Goal: Task Accomplishment & Management: Complete application form

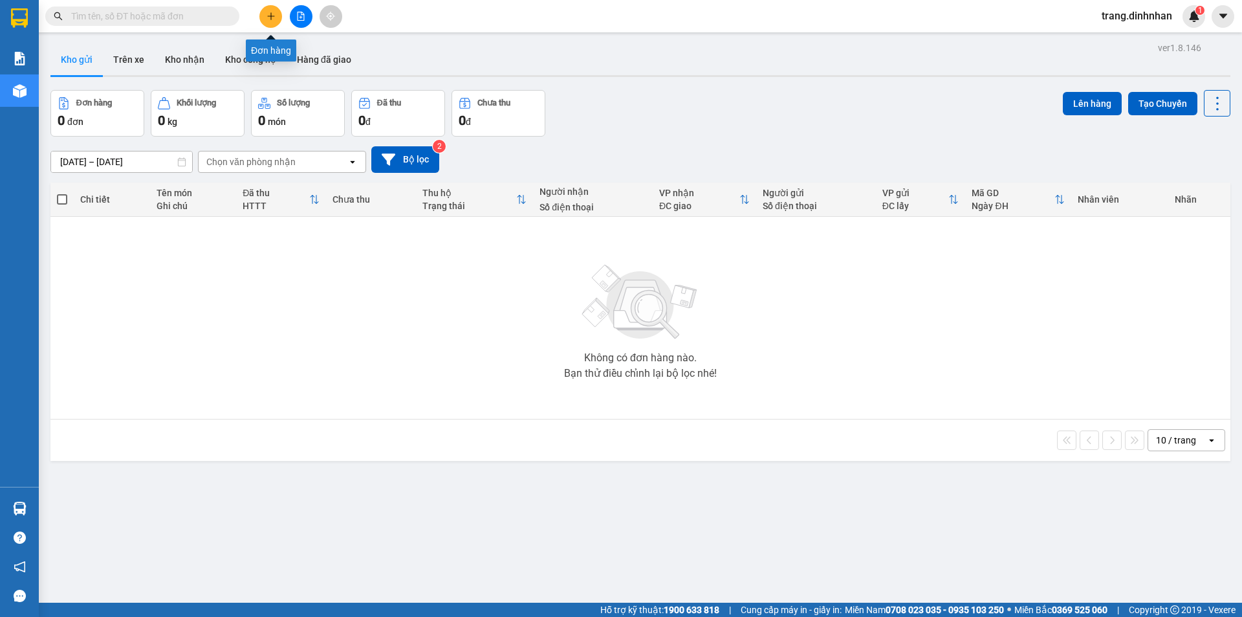
click at [268, 21] on button at bounding box center [270, 16] width 23 height 23
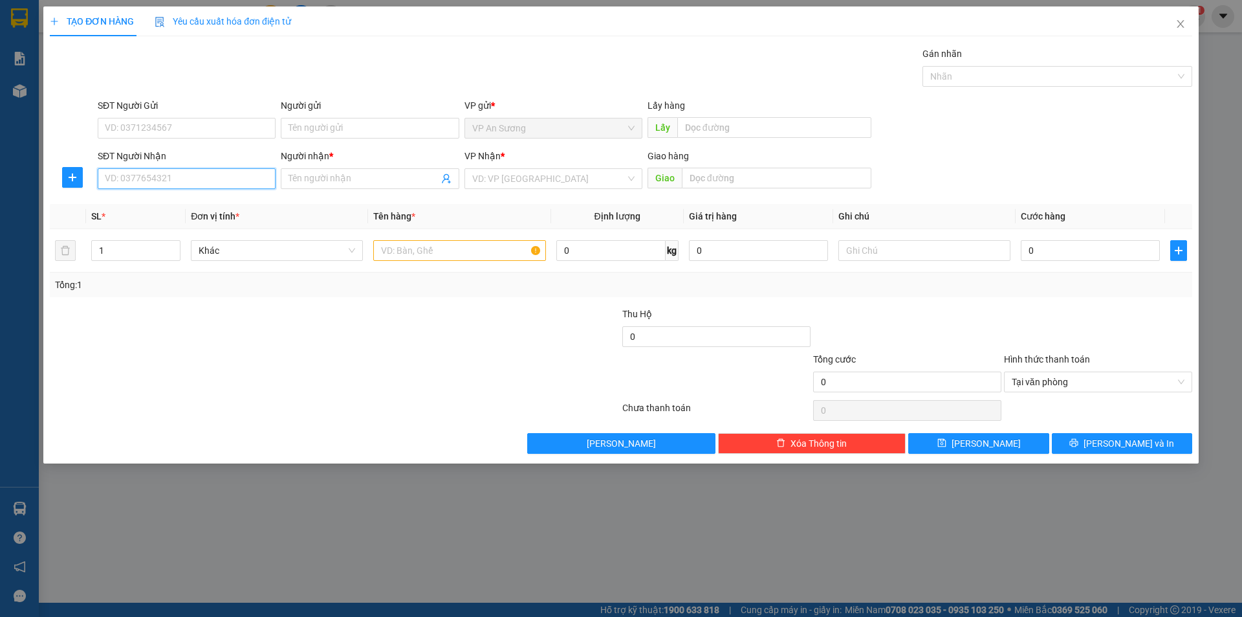
click at [225, 184] on input "SĐT Người Nhận" at bounding box center [187, 178] width 178 height 21
type input "0981915445"
click at [170, 204] on div "0981915445 - ANH" at bounding box center [186, 204] width 162 height 14
type input "ANH"
click at [534, 185] on span "VP An Sương" at bounding box center [553, 178] width 162 height 19
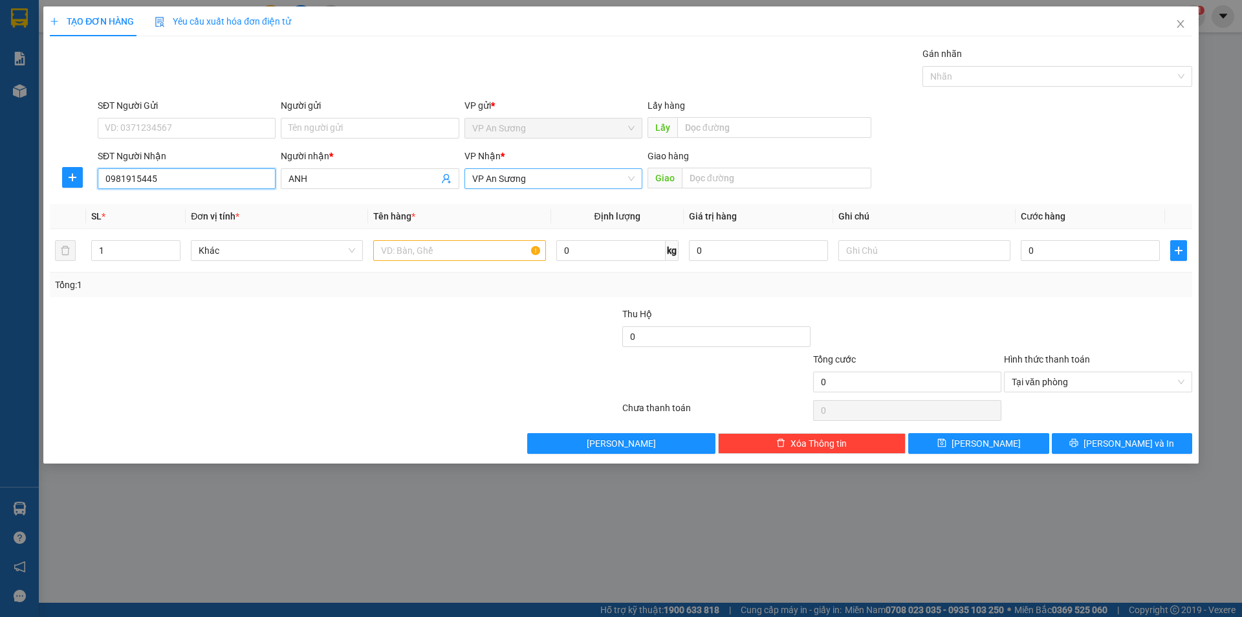
type input "0981915445"
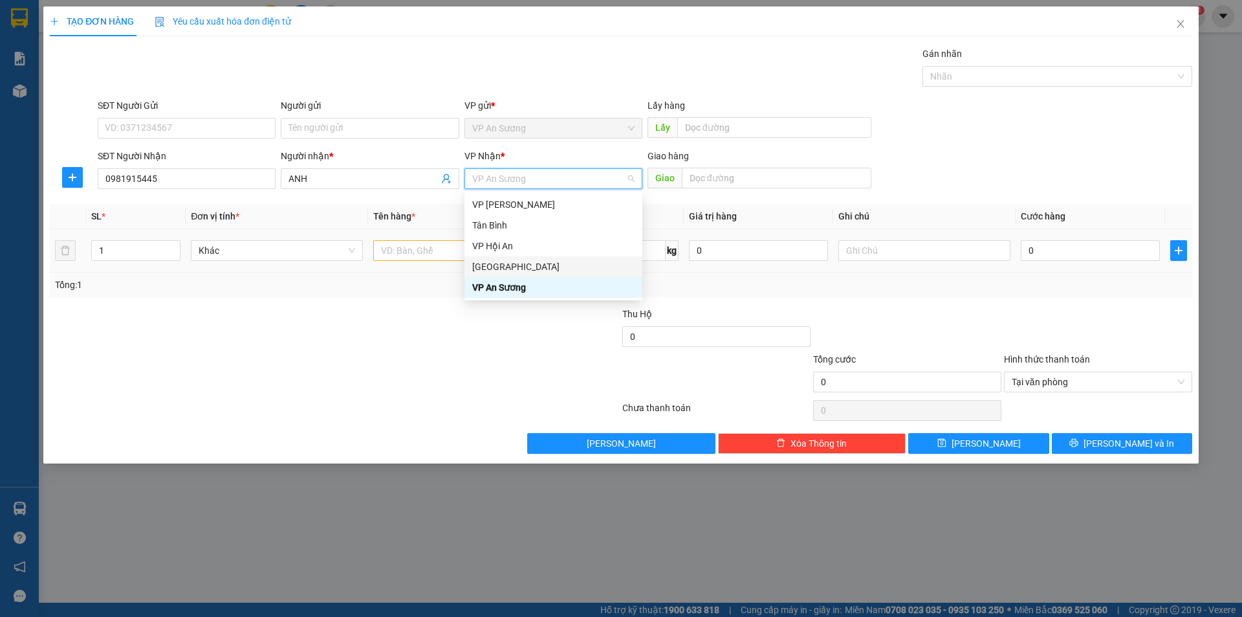
drag, startPoint x: 501, startPoint y: 264, endPoint x: 548, endPoint y: 238, distance: 53.9
click at [505, 264] on div "[GEOGRAPHIC_DATA]" at bounding box center [553, 266] width 162 height 14
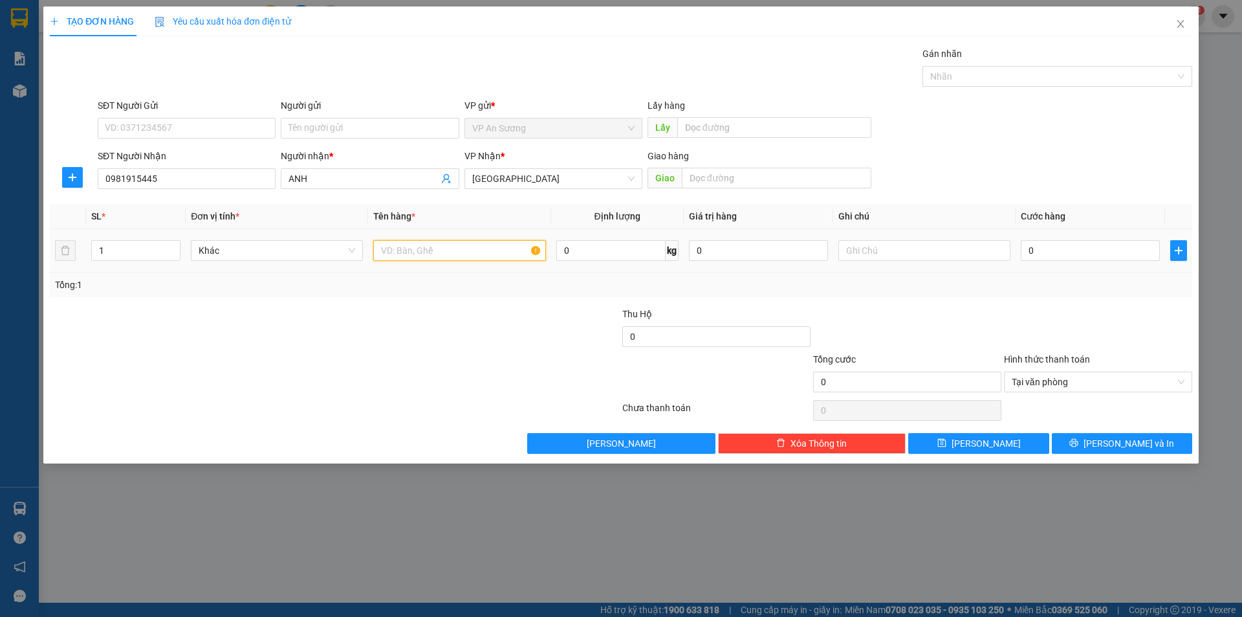
click at [379, 250] on input "text" at bounding box center [459, 250] width 172 height 21
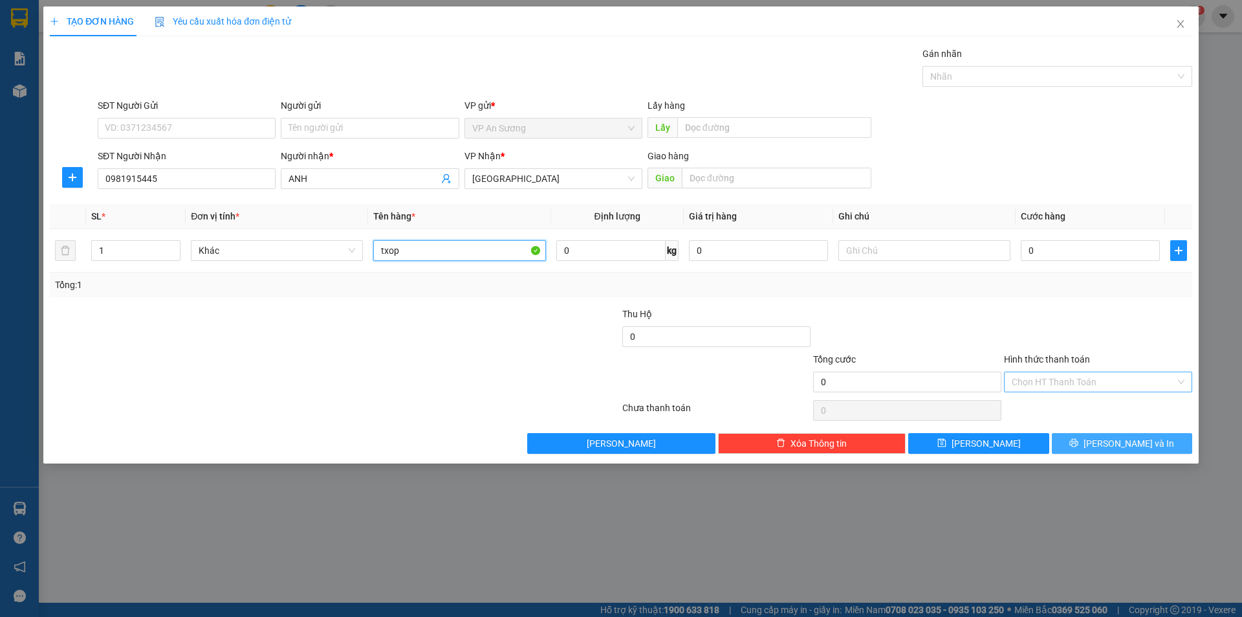
type input "txop"
click at [1092, 445] on button "[PERSON_NAME] và In" at bounding box center [1122, 443] width 140 height 21
